Goal: Check status: Check status

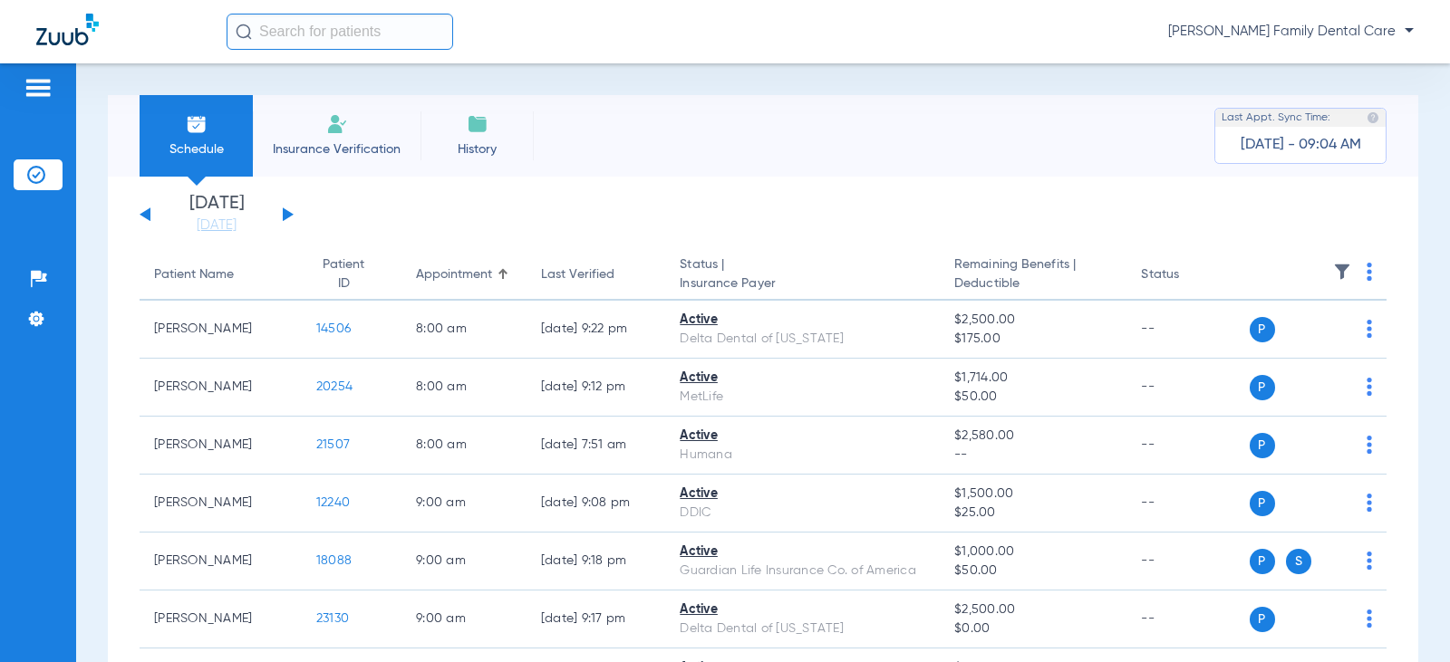
click at [284, 214] on button at bounding box center [288, 214] width 11 height 14
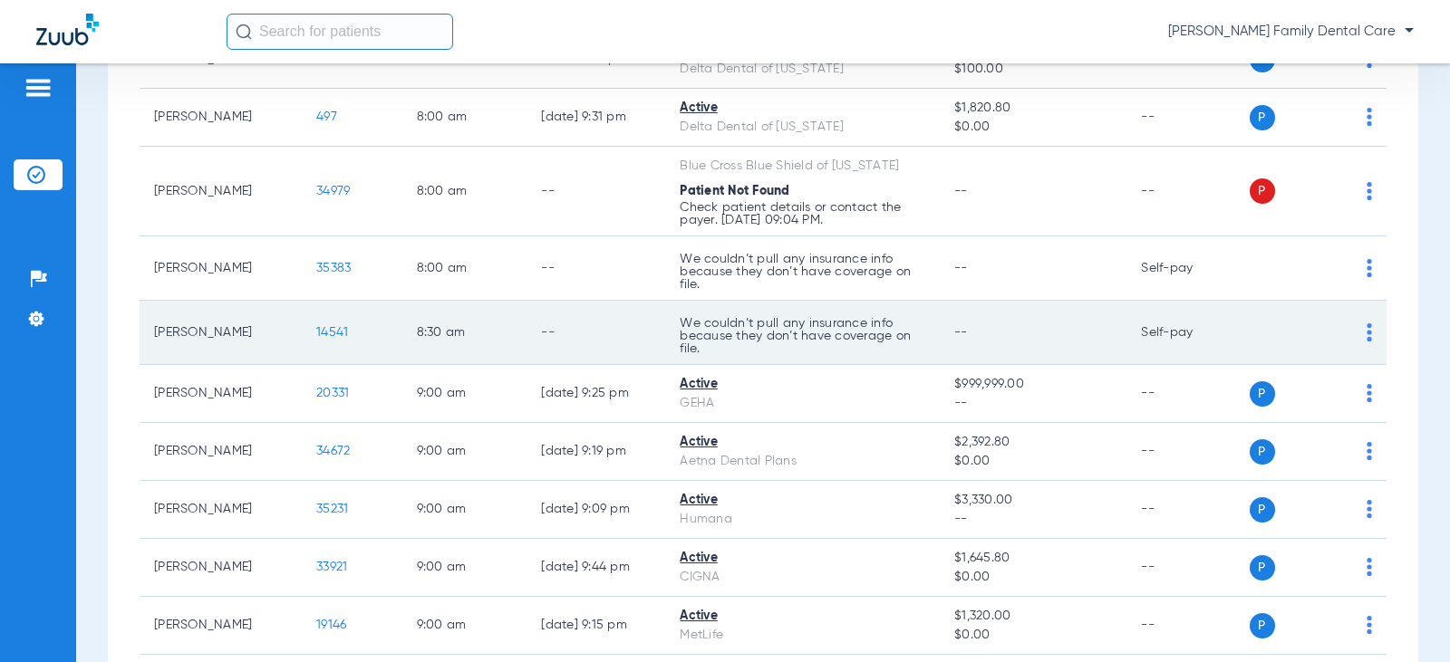
scroll to position [272, 0]
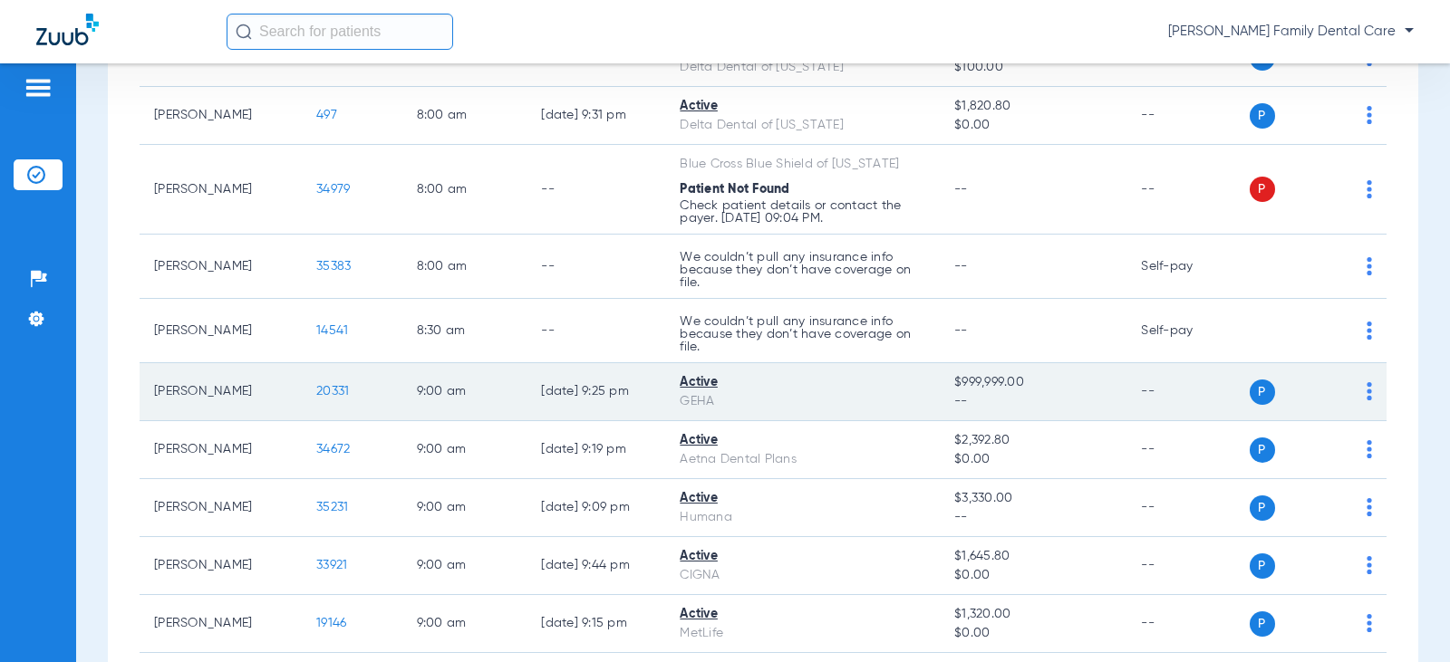
click at [321, 387] on span "20331" at bounding box center [332, 391] width 33 height 13
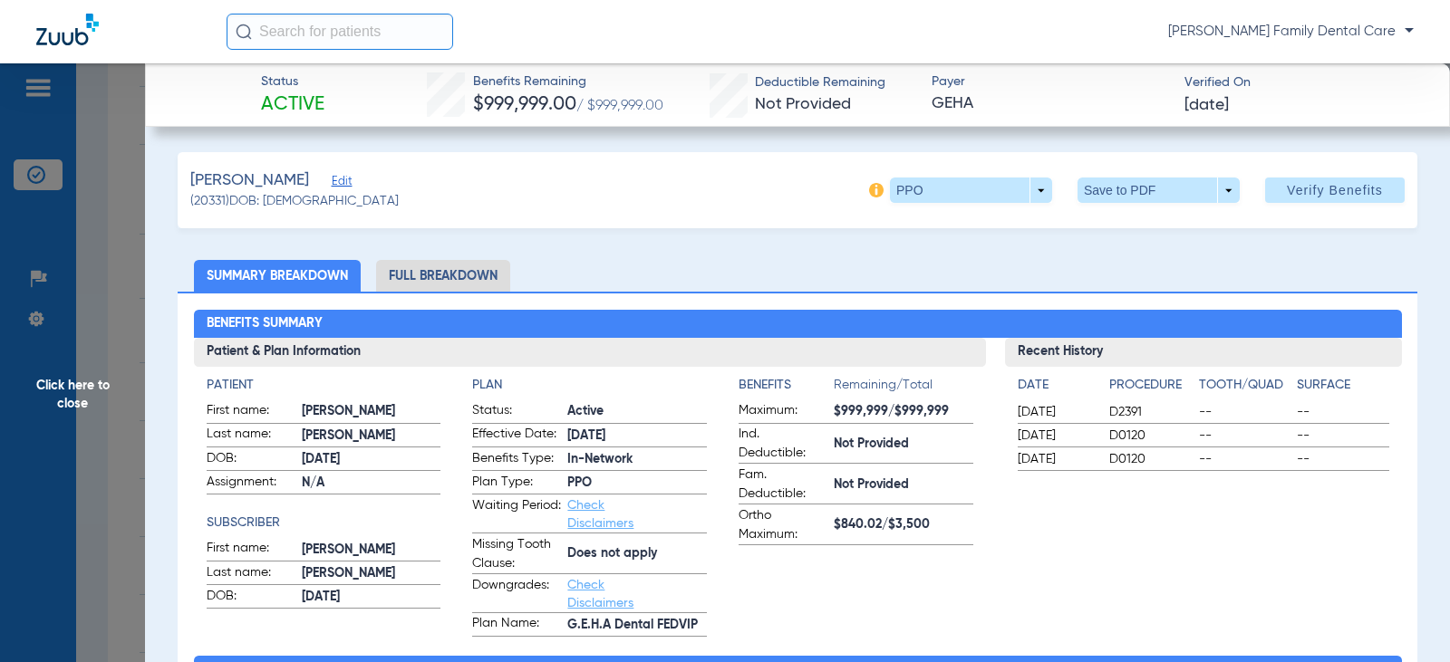
click at [53, 380] on span "Click here to close" at bounding box center [72, 394] width 145 height 662
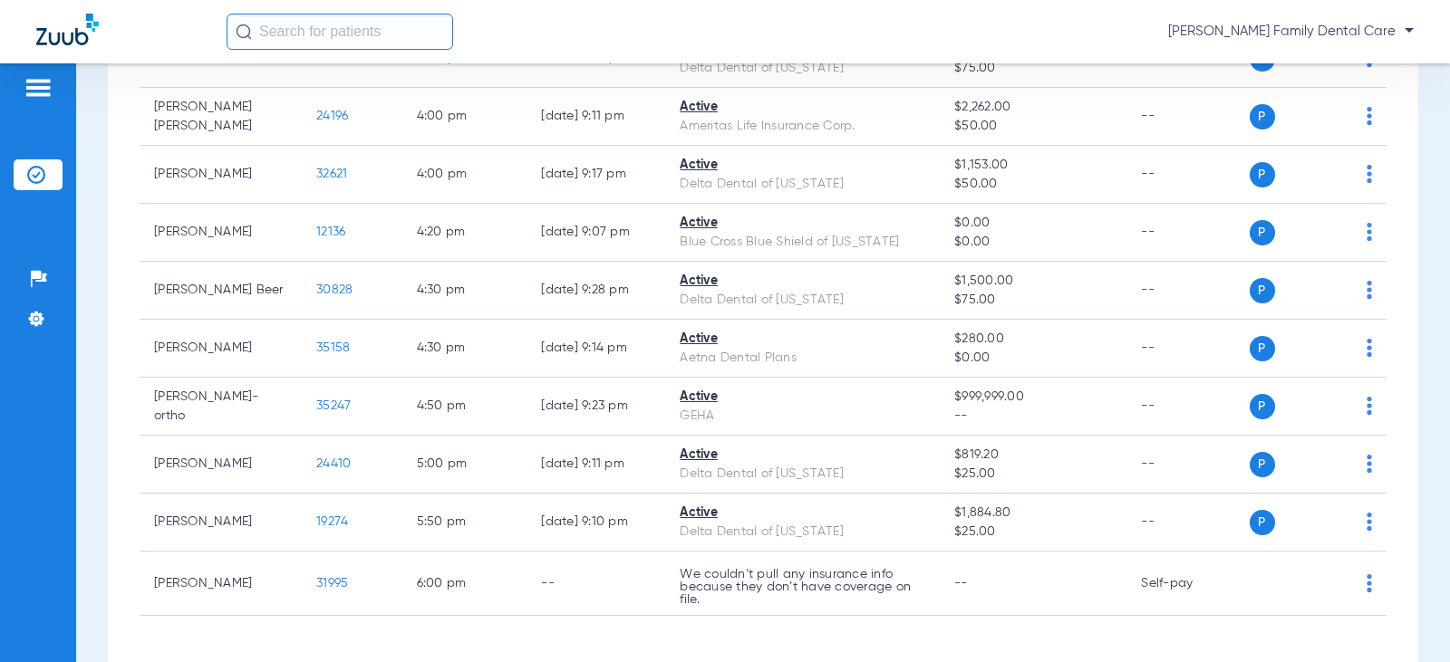
scroll to position [3512, 0]
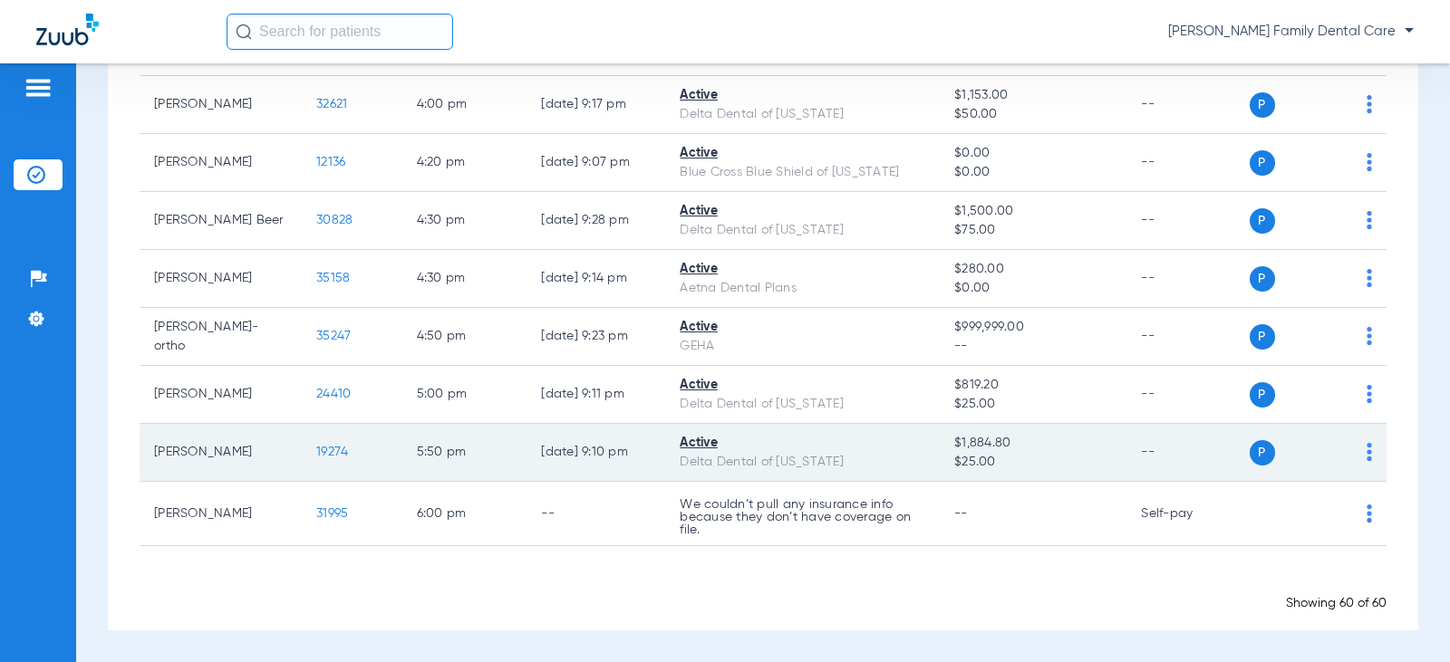
click at [316, 446] on span "19274" at bounding box center [332, 452] width 32 height 13
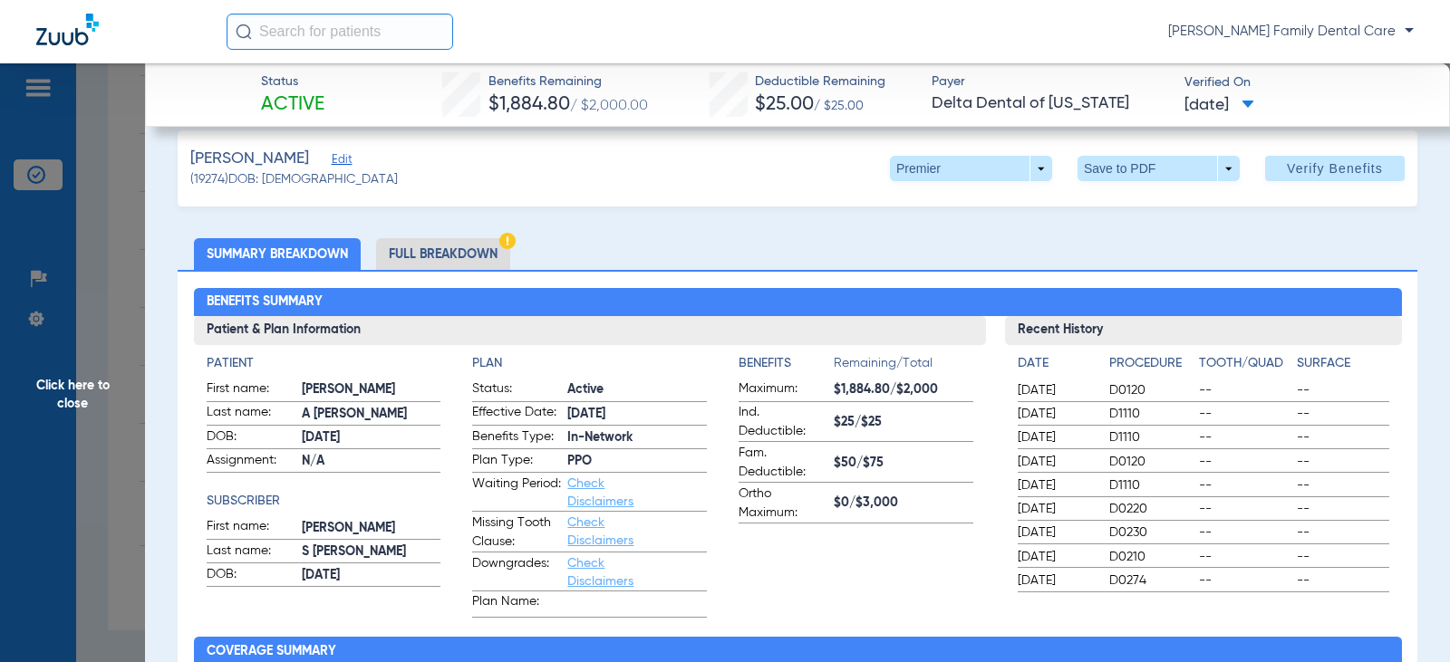
scroll to position [0, 0]
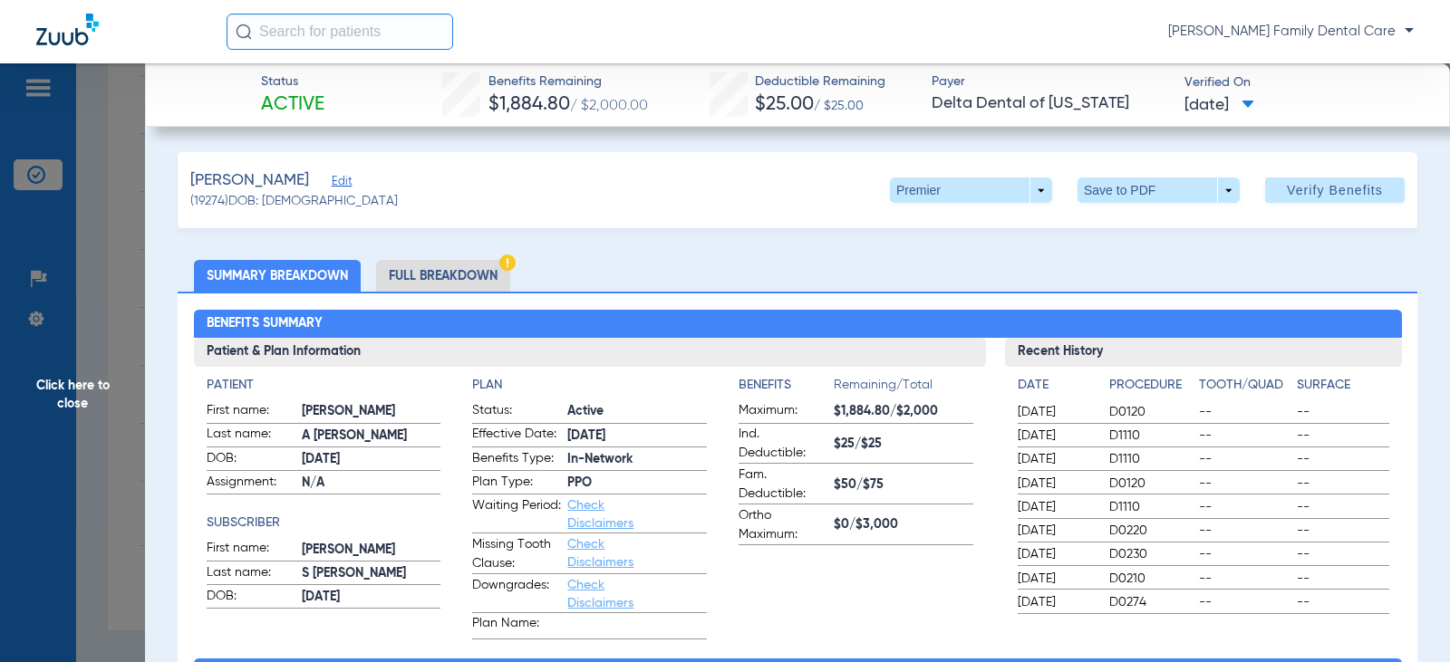
click at [84, 391] on span "Click here to close" at bounding box center [72, 394] width 145 height 662
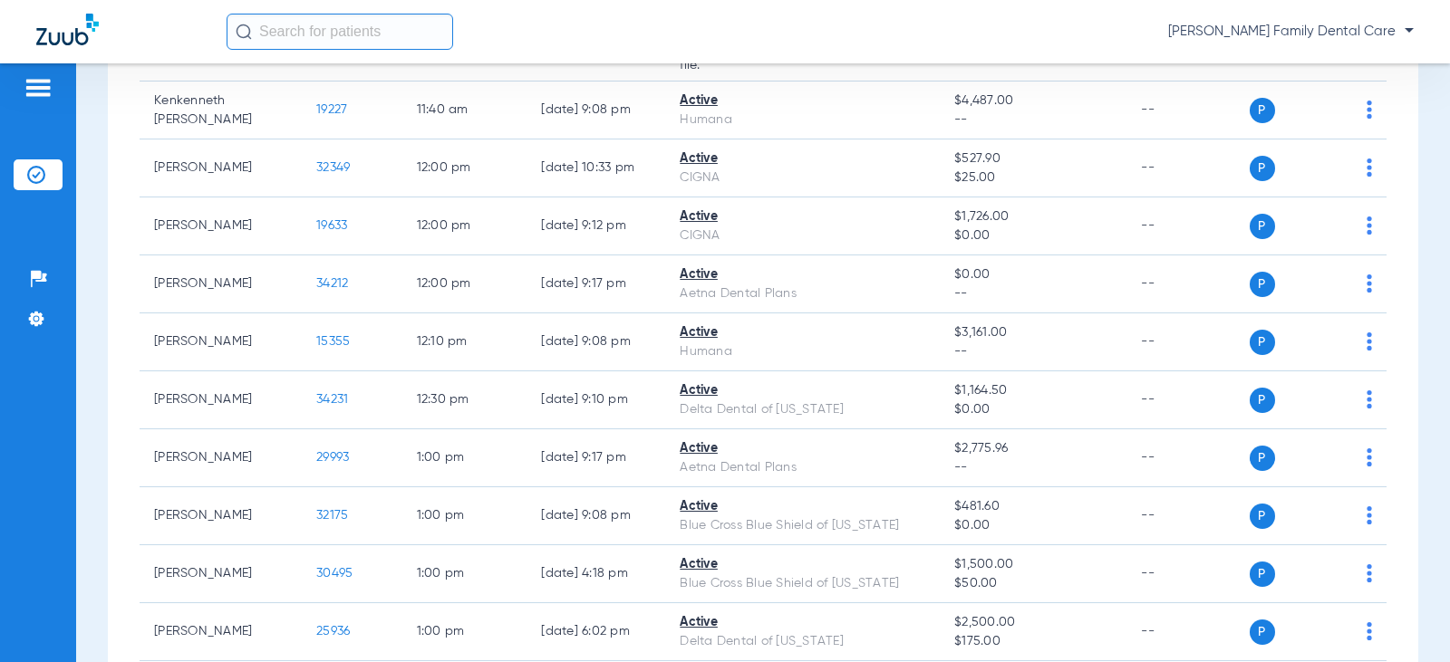
scroll to position [1882, 0]
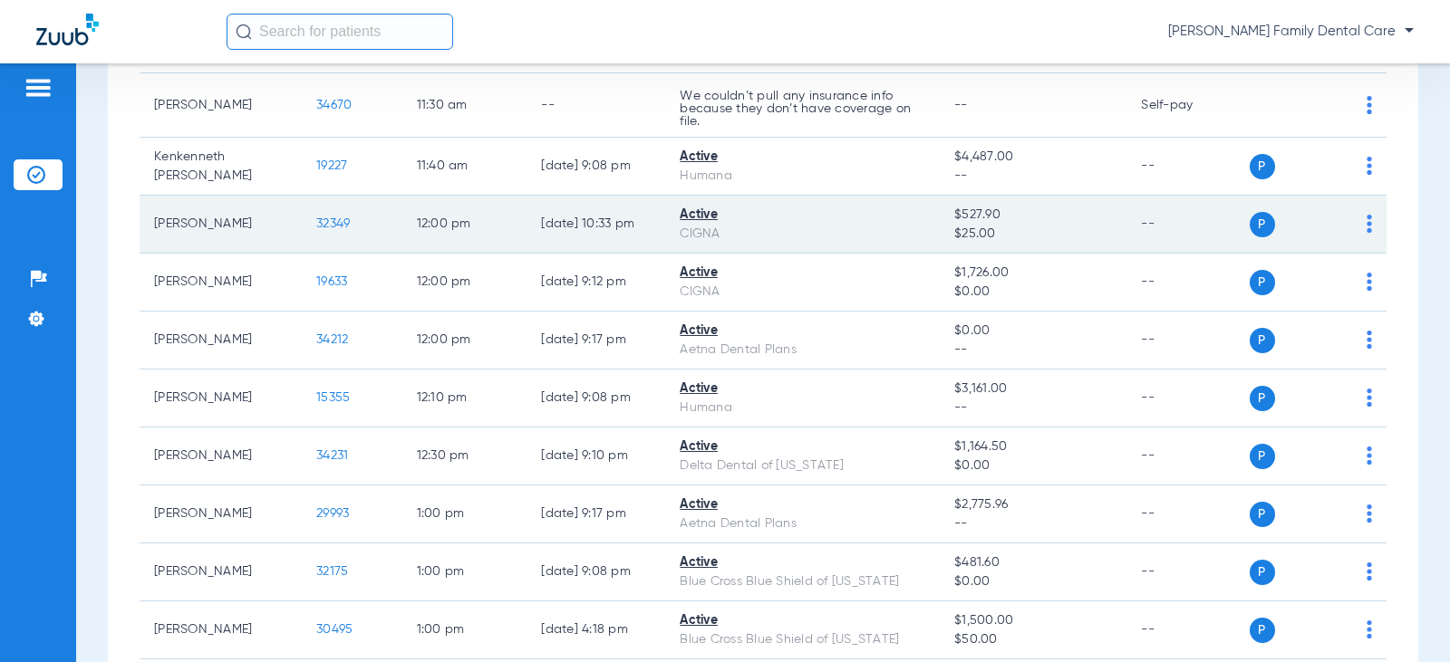
click at [324, 221] on span "32349" at bounding box center [333, 223] width 34 height 13
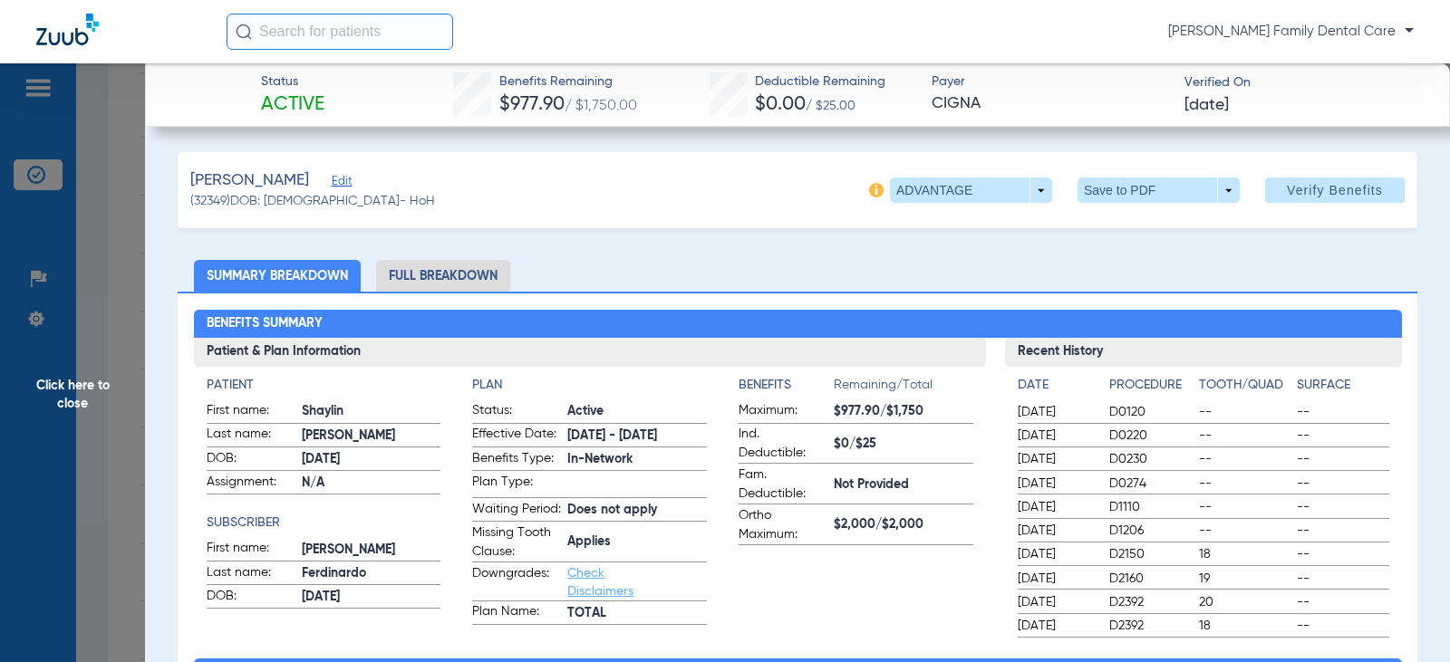
click at [67, 397] on span "Click here to close" at bounding box center [72, 394] width 145 height 662
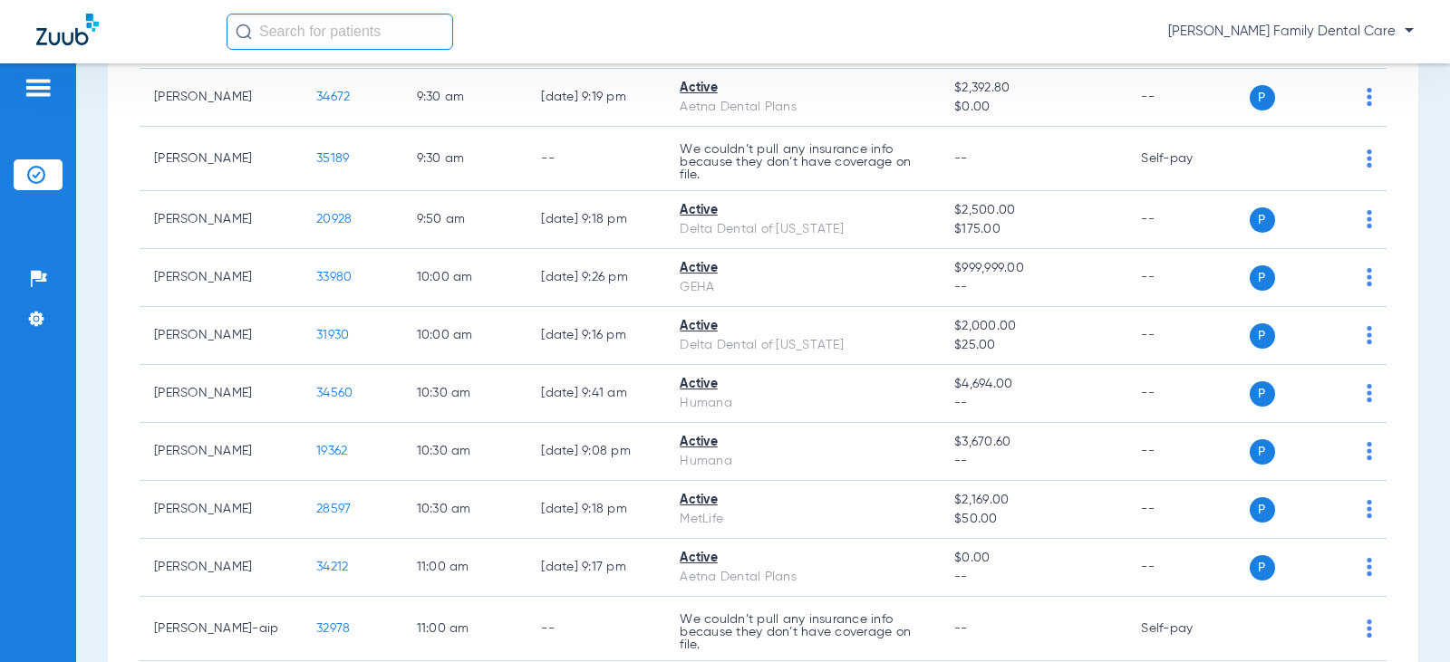
scroll to position [1066, 0]
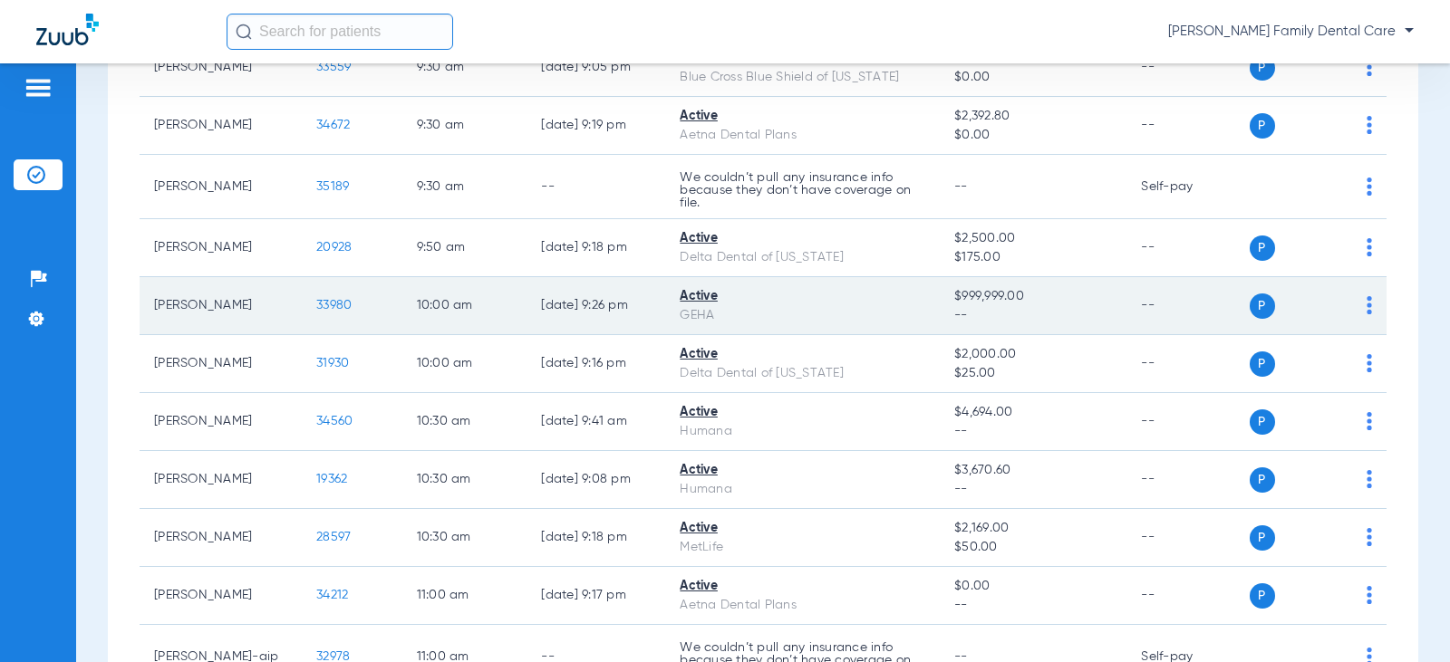
click at [319, 304] on span "33980" at bounding box center [333, 305] width 35 height 13
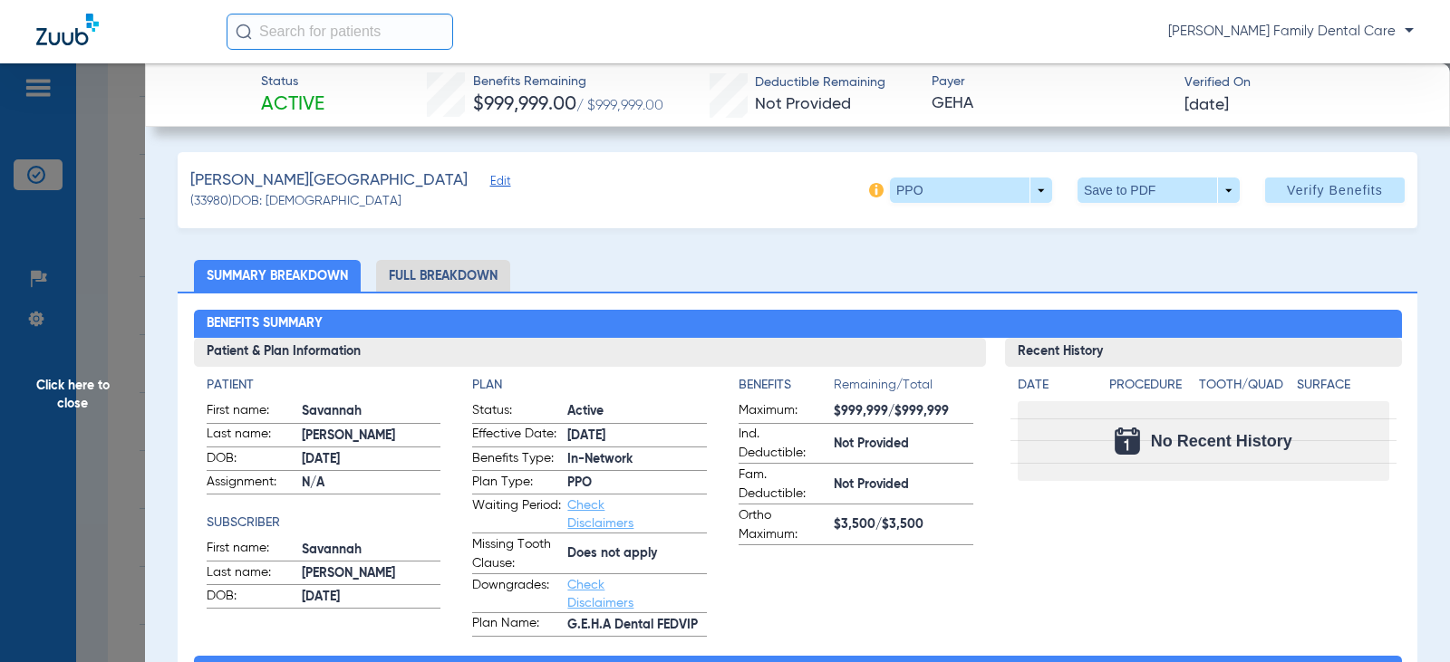
click at [79, 383] on span "Click here to close" at bounding box center [72, 394] width 145 height 662
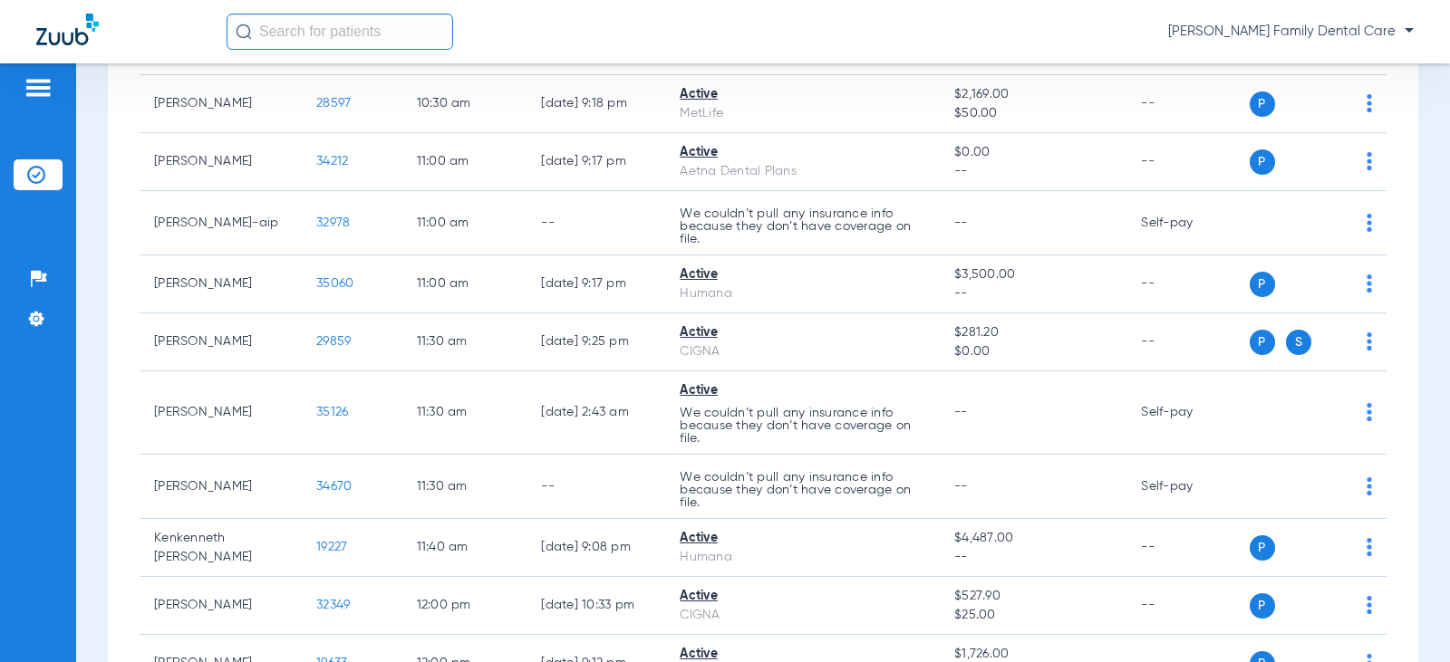
scroll to position [1519, 0]
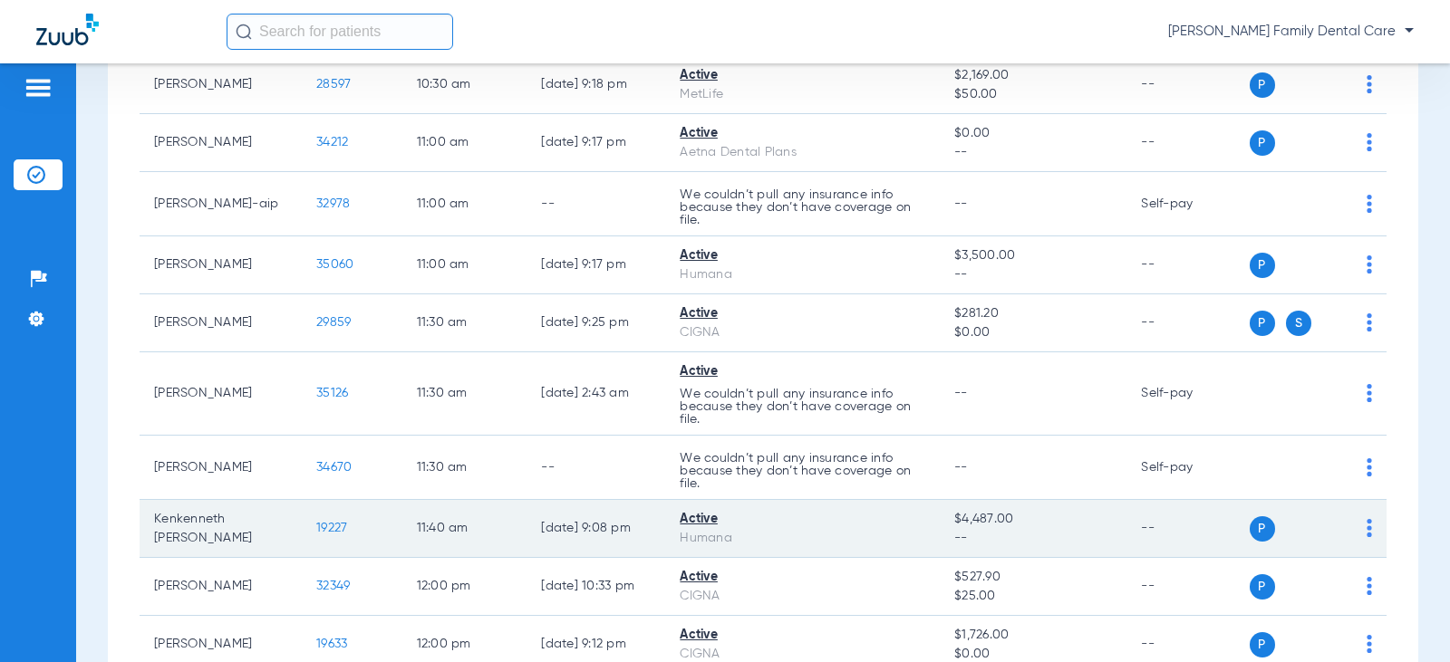
click at [316, 525] on span "19227" at bounding box center [331, 528] width 31 height 13
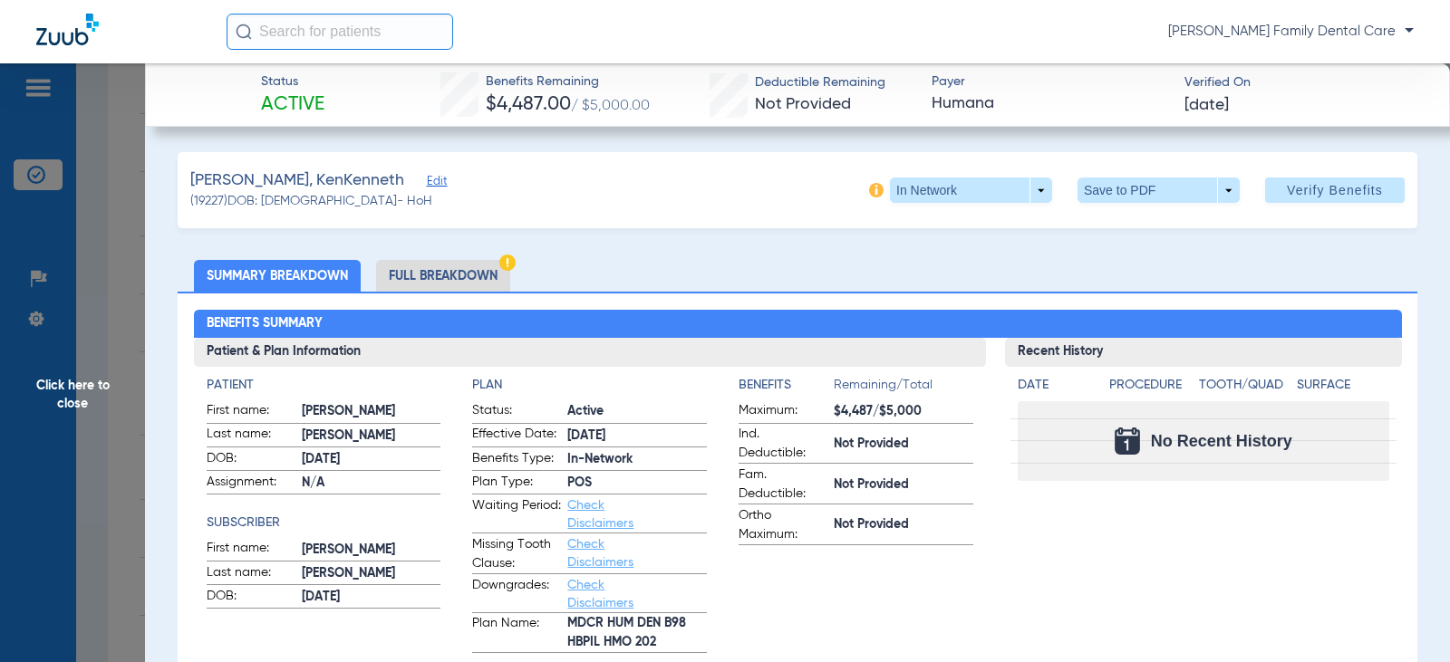
click at [58, 391] on span "Click here to close" at bounding box center [72, 394] width 145 height 662
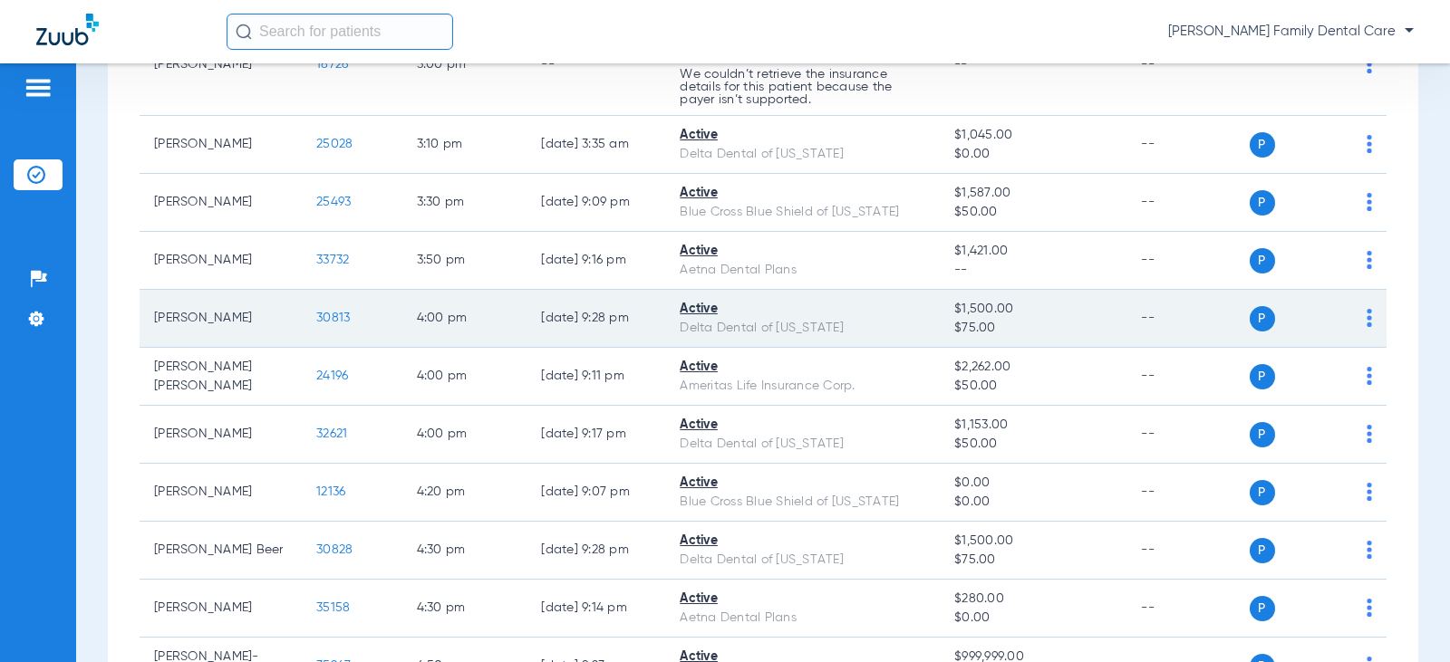
scroll to position [3241, 0]
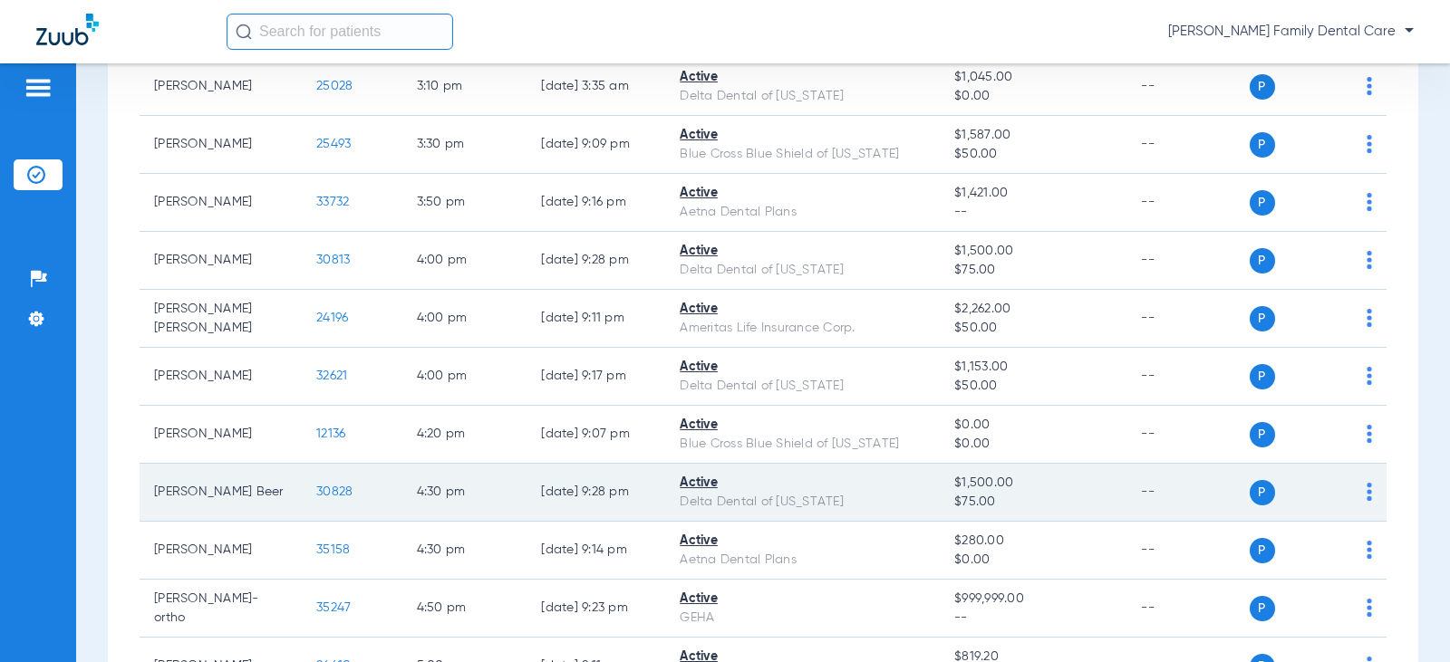
click at [316, 486] on span "30828" at bounding box center [334, 492] width 36 height 13
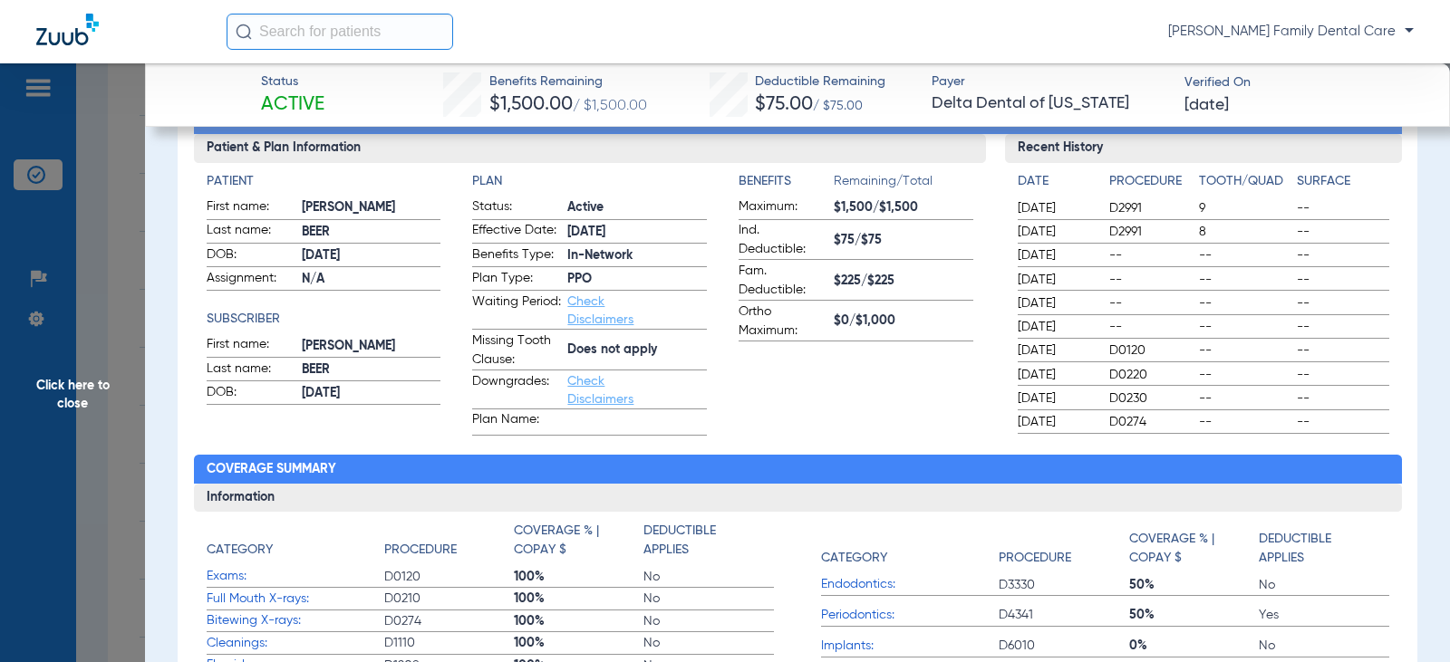
scroll to position [181, 0]
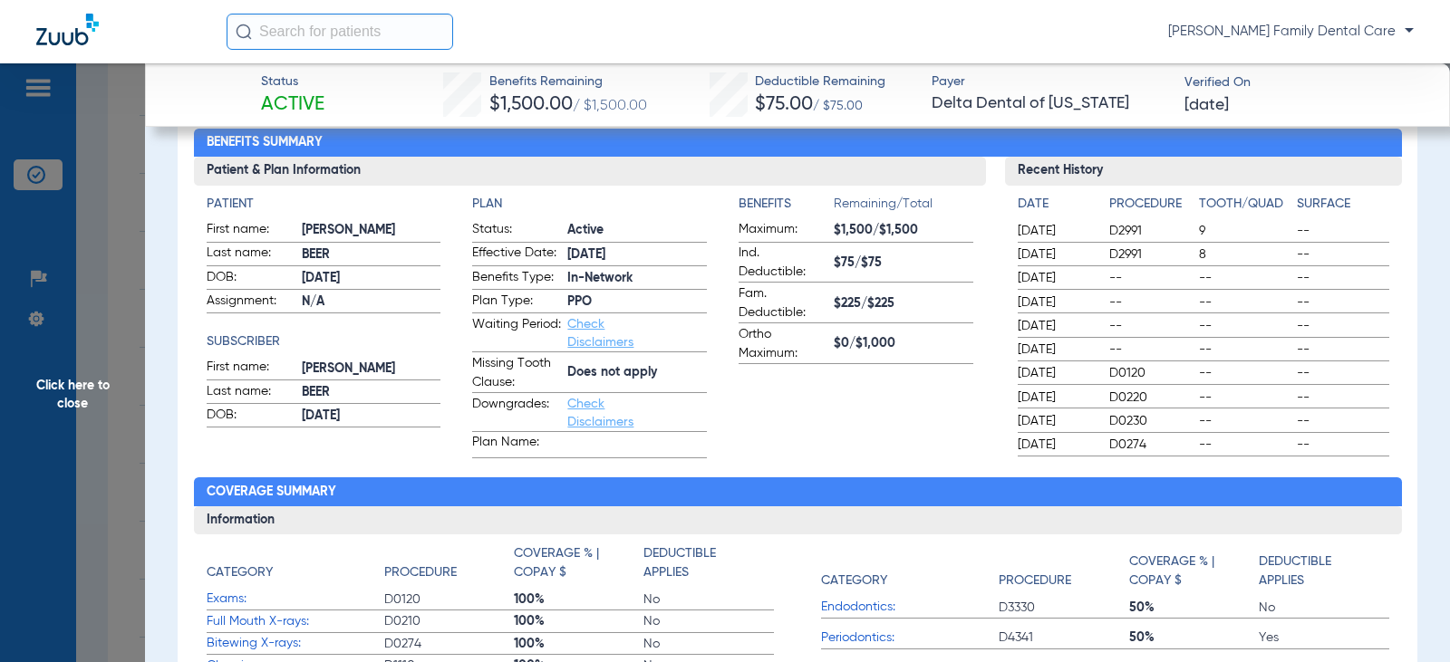
drag, startPoint x: 68, startPoint y: 375, endPoint x: 84, endPoint y: 384, distance: 18.7
click at [68, 376] on span "Click here to close" at bounding box center [72, 394] width 145 height 662
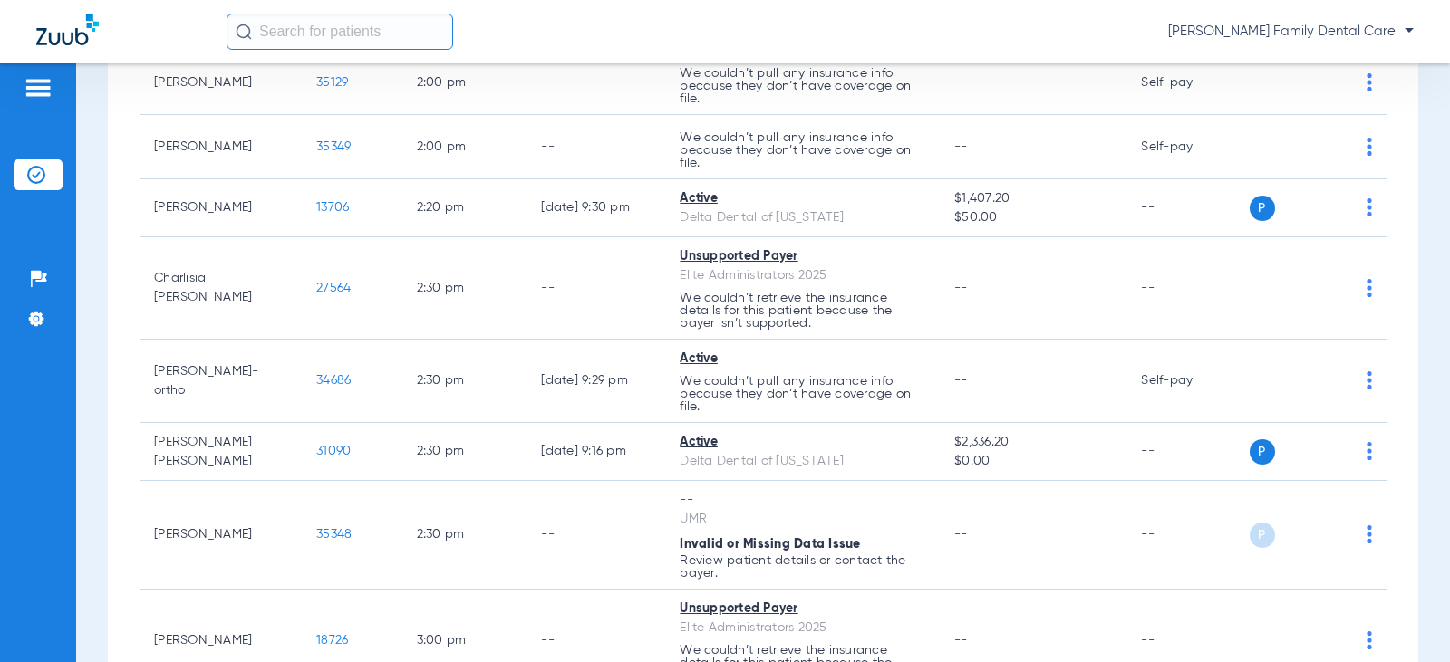
scroll to position [2516, 0]
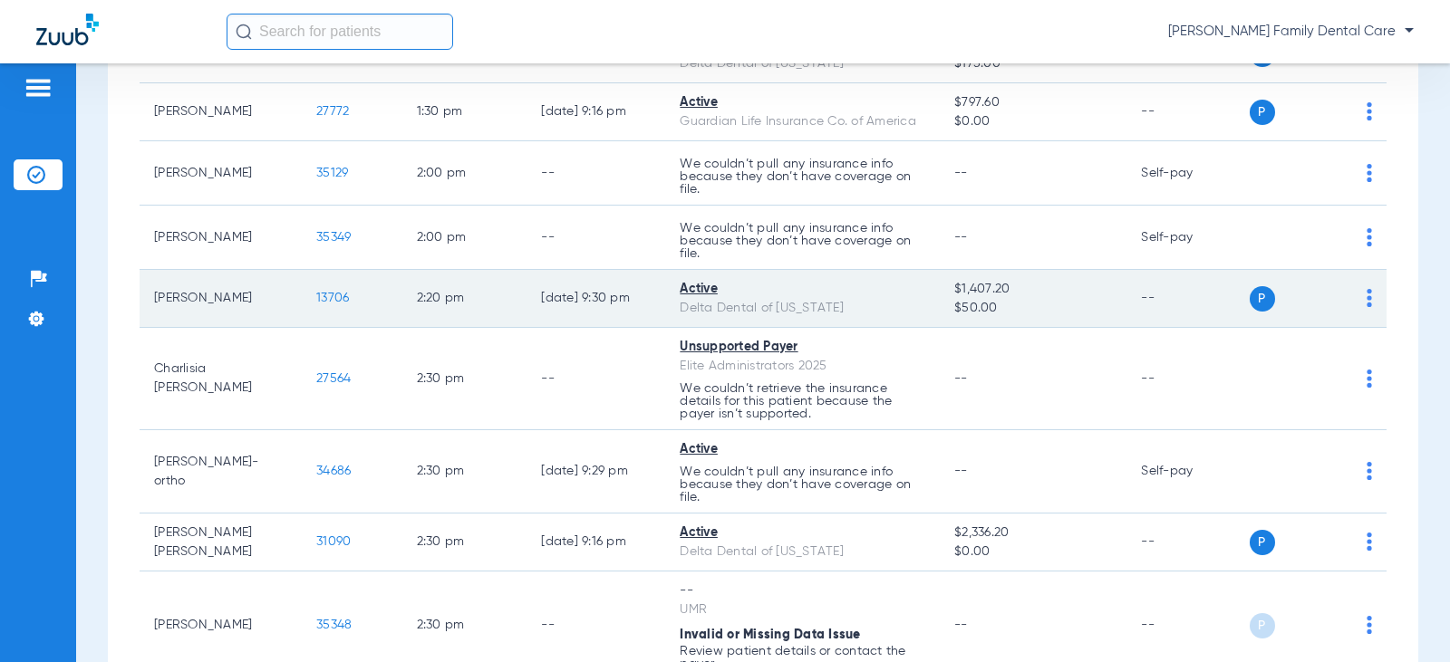
click at [316, 298] on span "13706" at bounding box center [332, 298] width 33 height 13
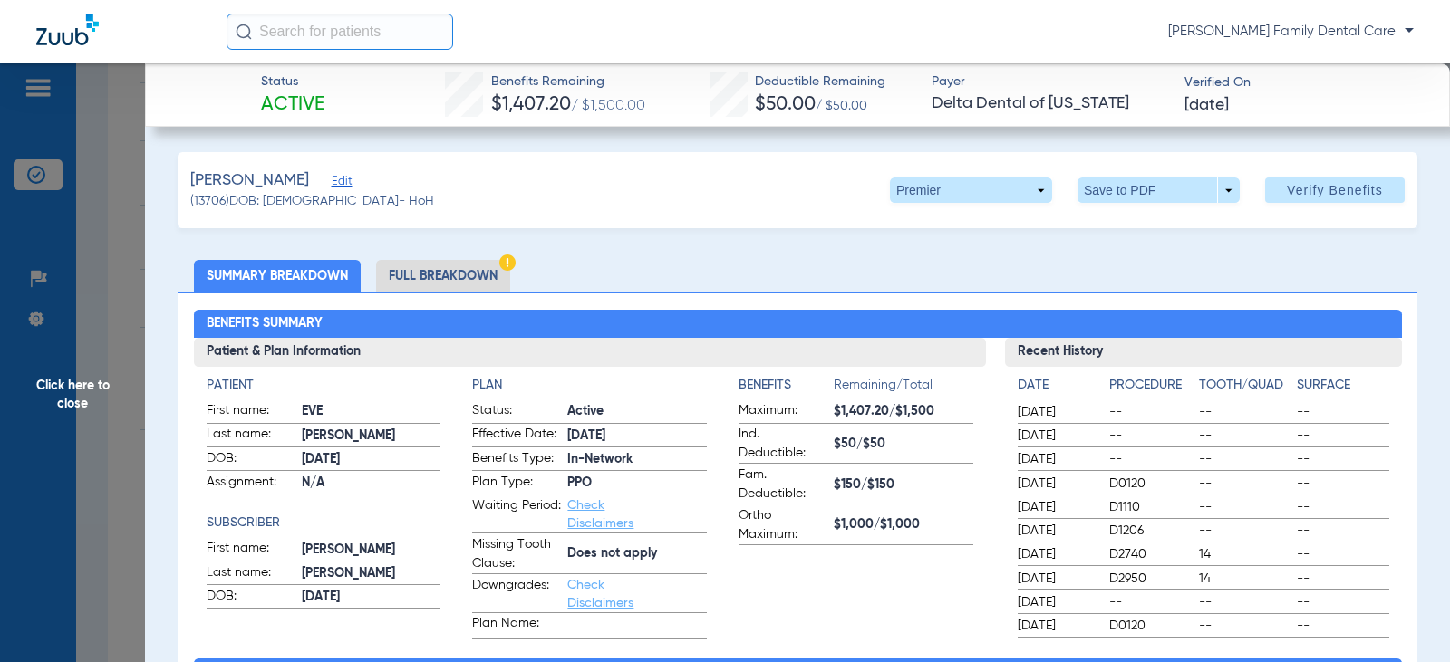
click at [433, 271] on li "Full Breakdown" at bounding box center [443, 276] width 134 height 32
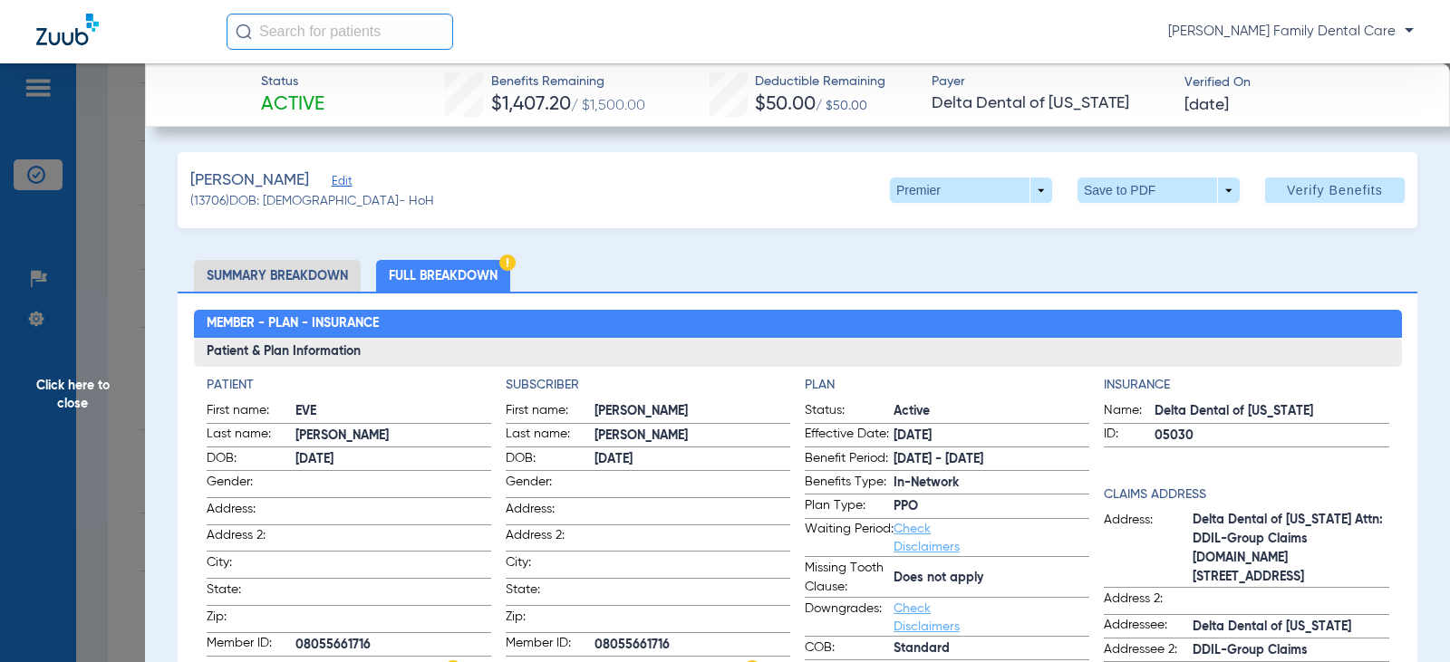
click at [66, 382] on span "Click here to close" at bounding box center [72, 394] width 145 height 662
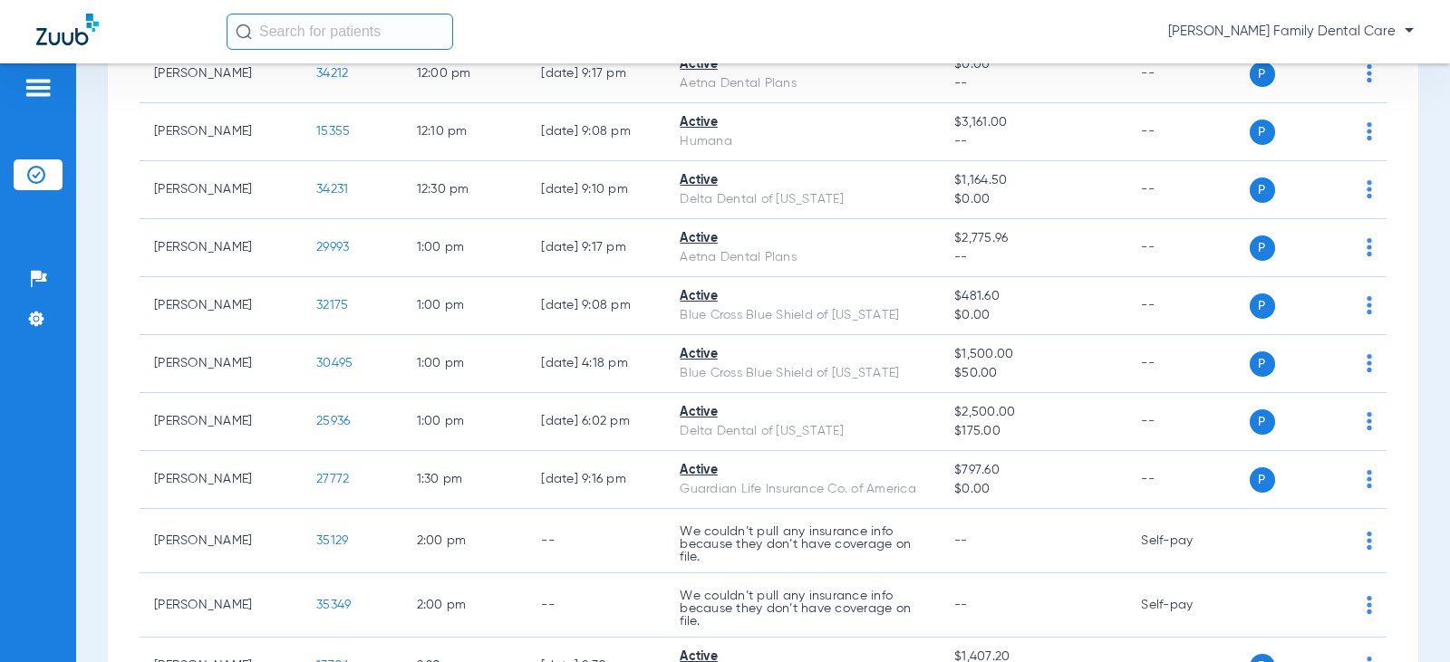
scroll to position [2153, 0]
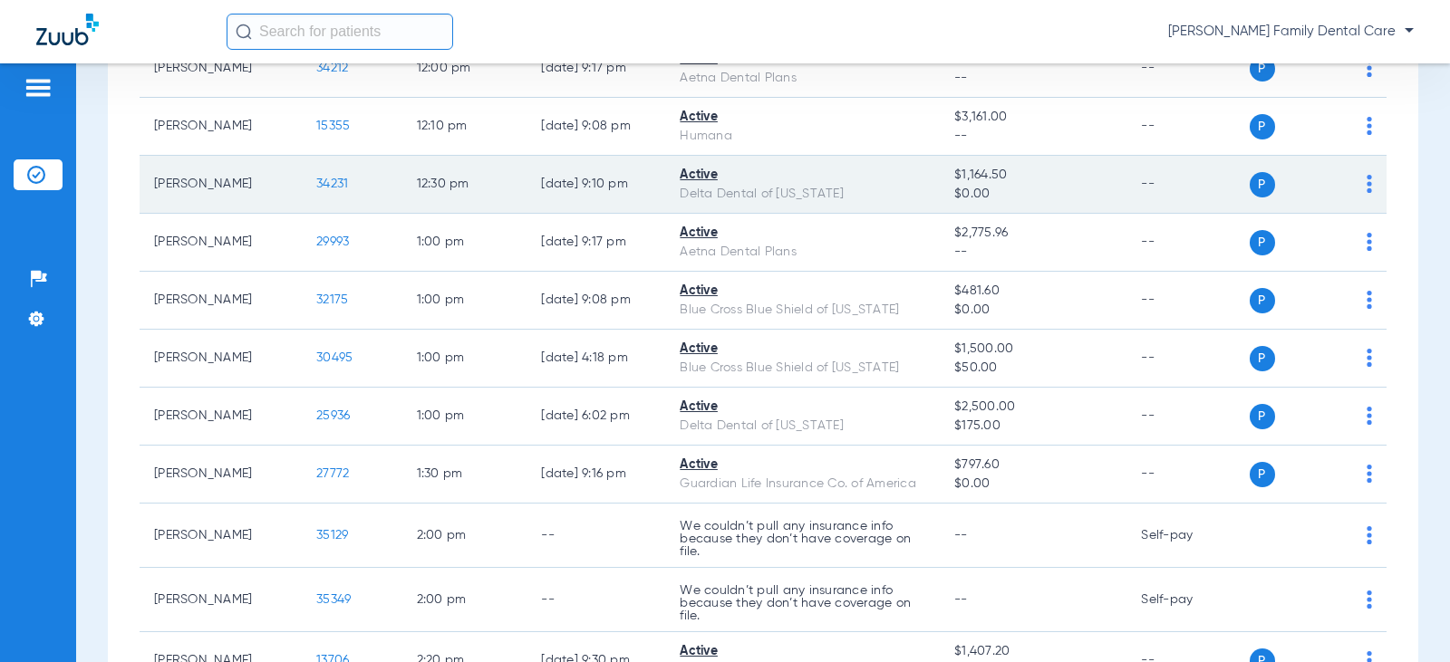
click at [319, 178] on span "34231" at bounding box center [332, 184] width 32 height 13
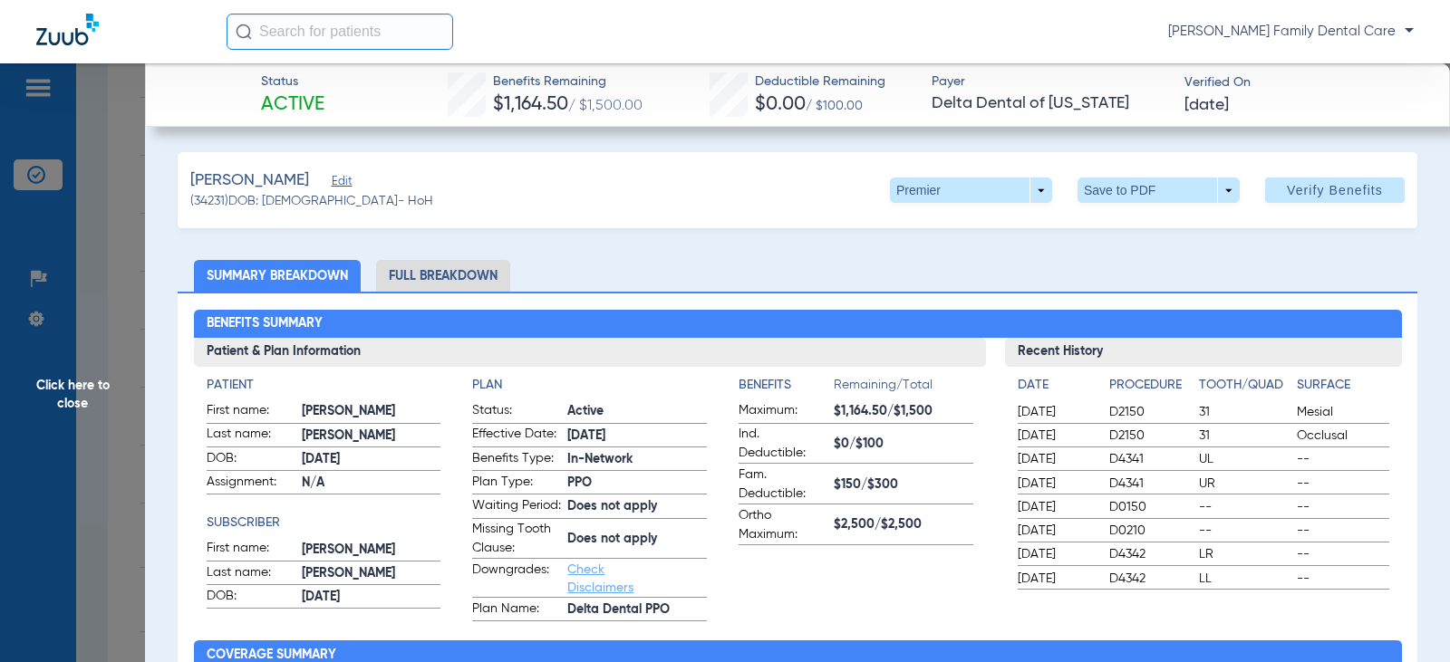
click at [52, 404] on span "Click here to close" at bounding box center [72, 394] width 145 height 662
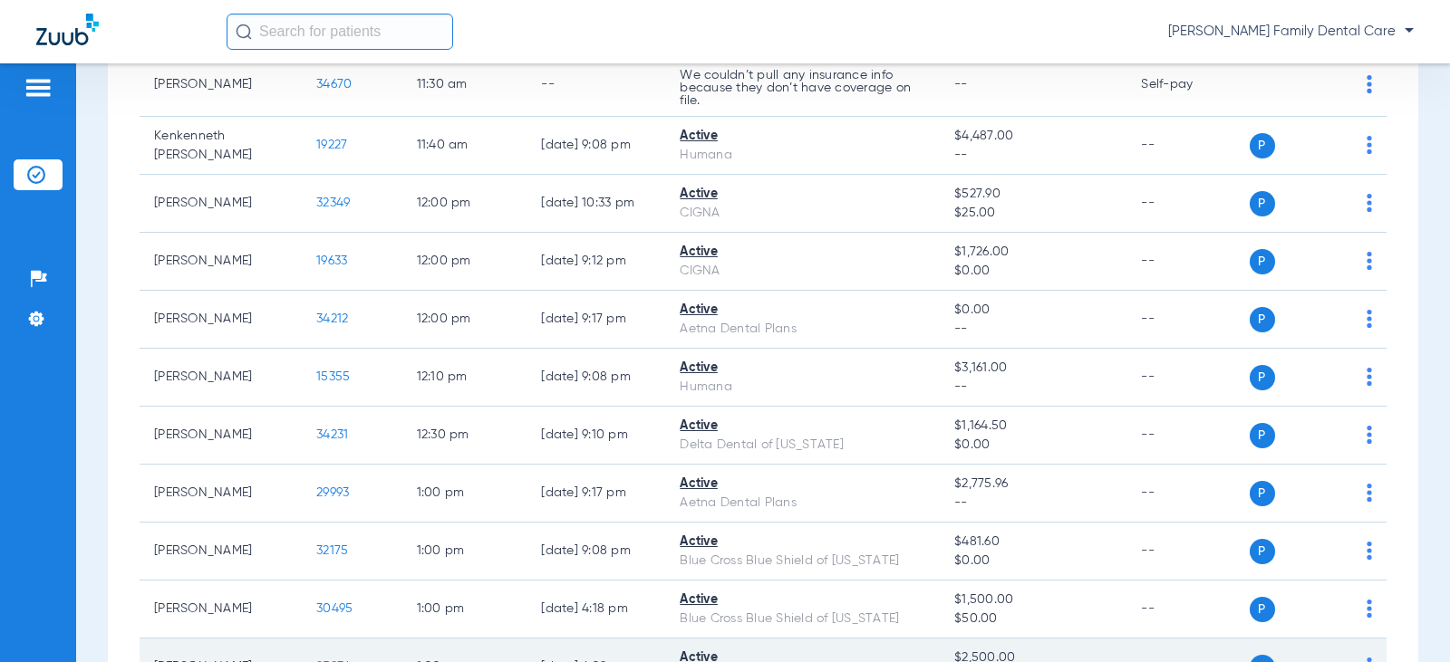
scroll to position [1882, 0]
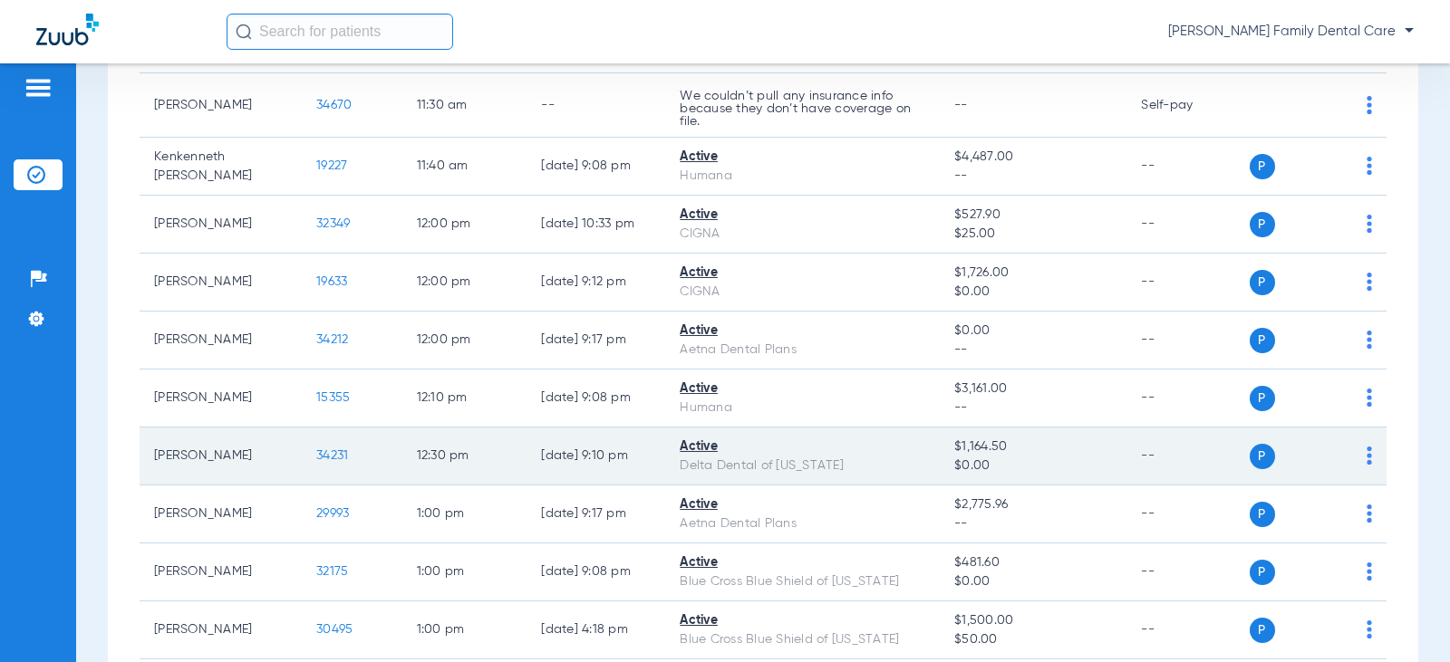
click at [302, 458] on td "34231" at bounding box center [352, 457] width 101 height 58
click at [316, 455] on span "34231" at bounding box center [332, 455] width 32 height 13
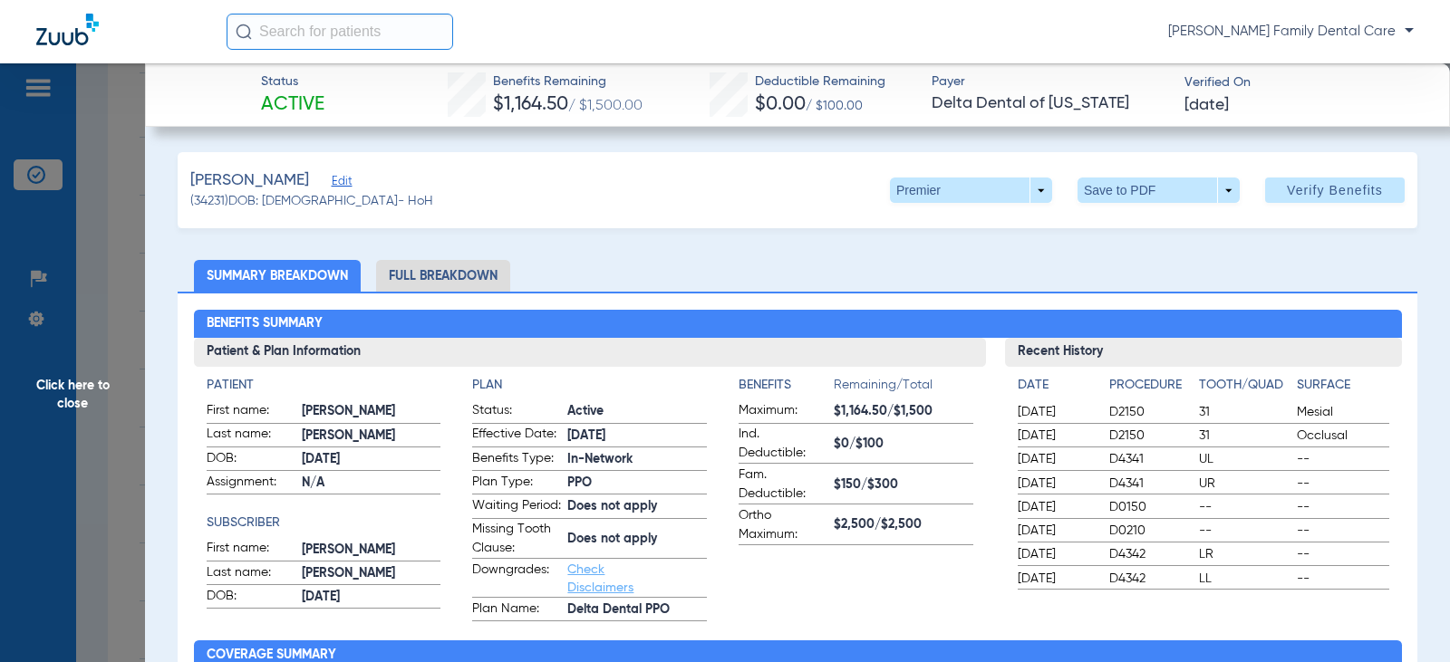
click at [59, 393] on span "Click here to close" at bounding box center [72, 394] width 145 height 662
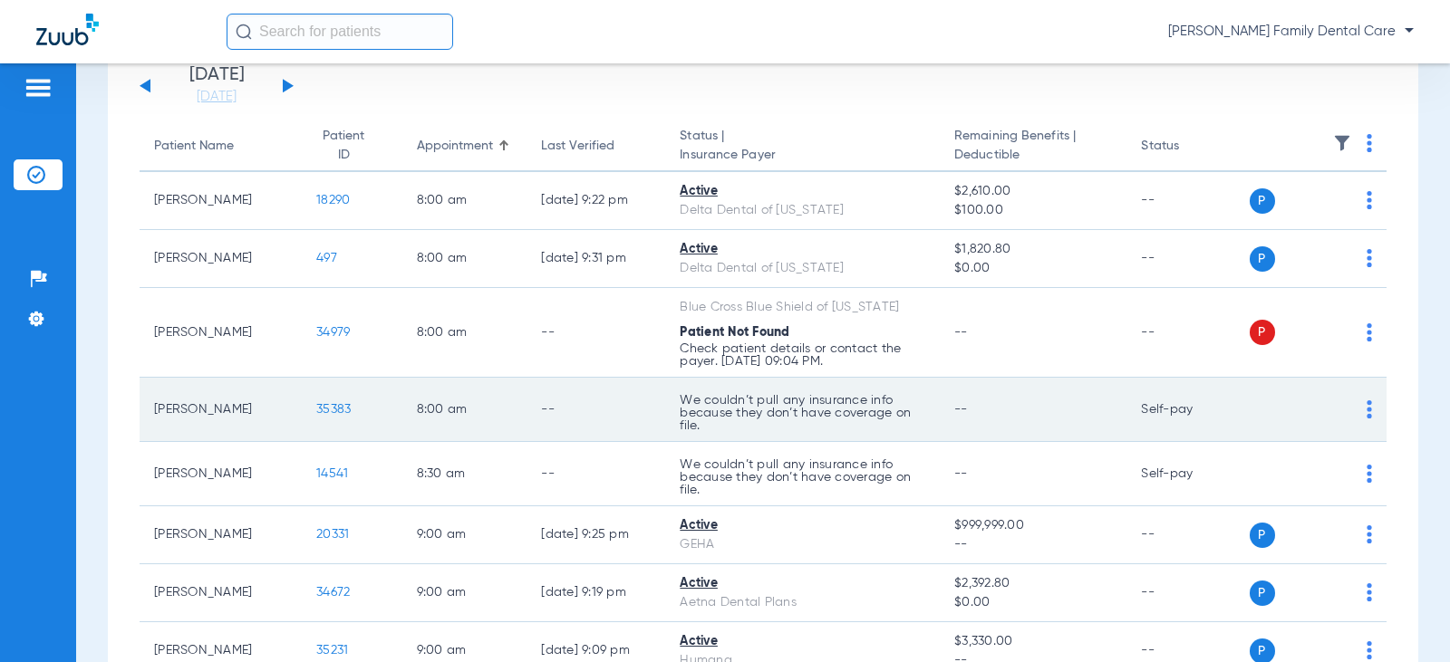
scroll to position [160, 0]
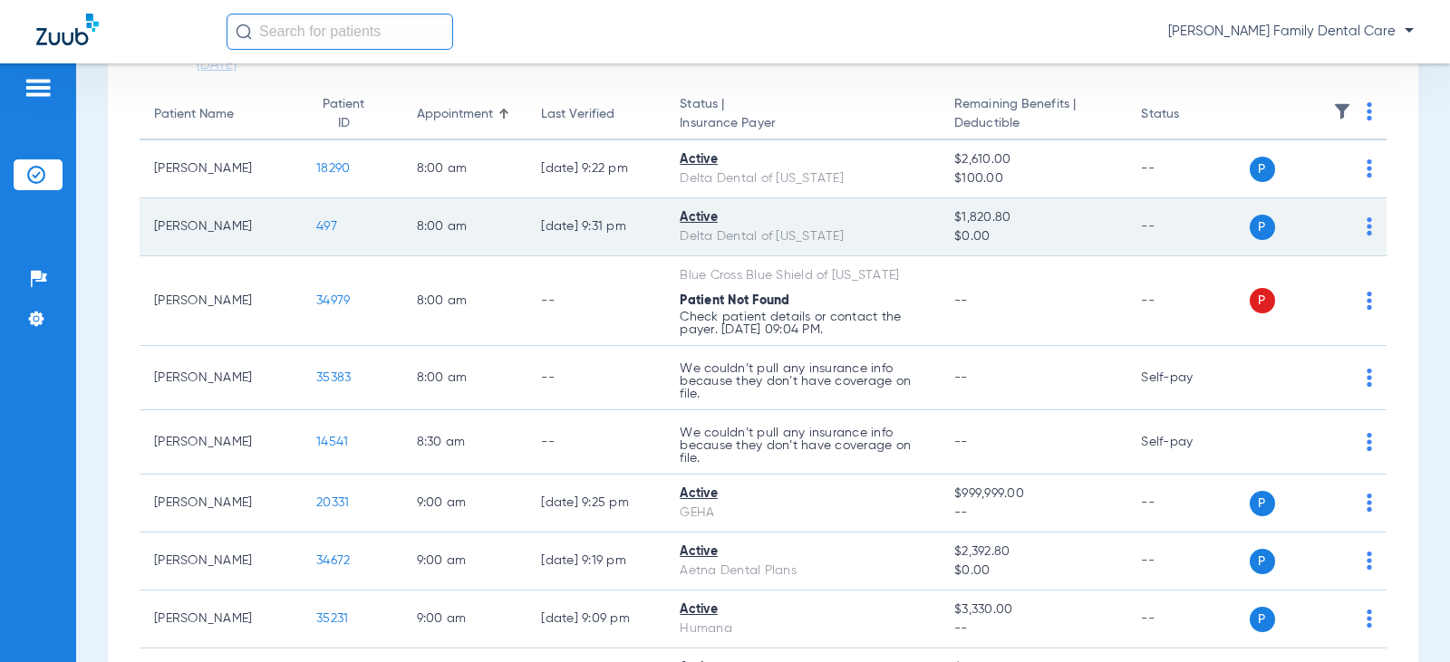
click at [316, 223] on span "497" at bounding box center [326, 226] width 21 height 13
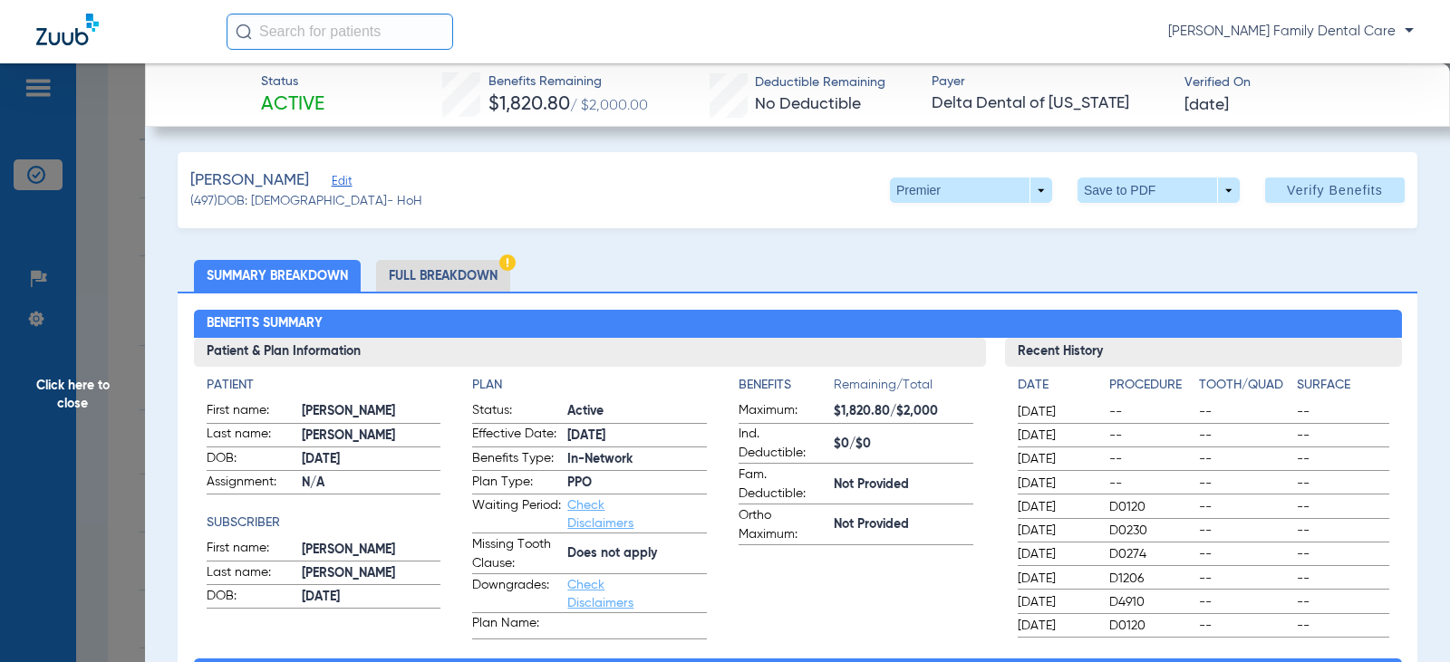
click at [71, 380] on span "Click here to close" at bounding box center [72, 394] width 145 height 662
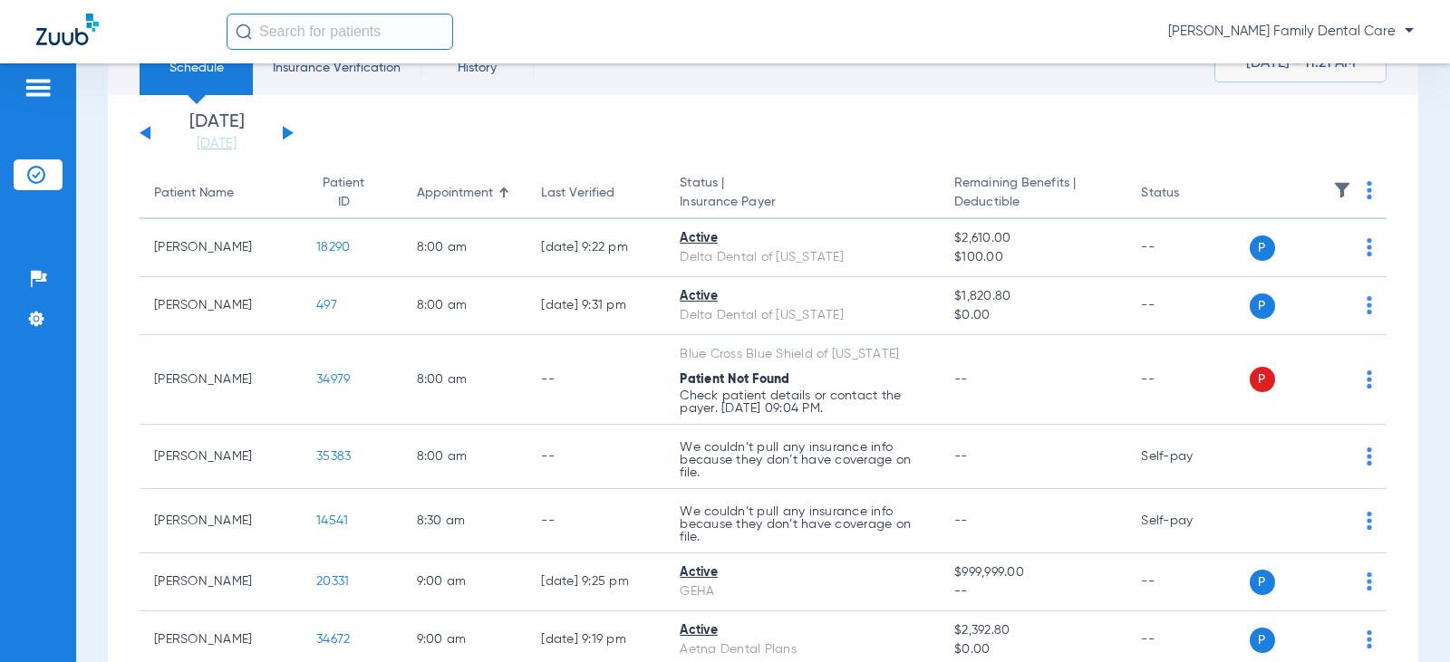
scroll to position [0, 0]
